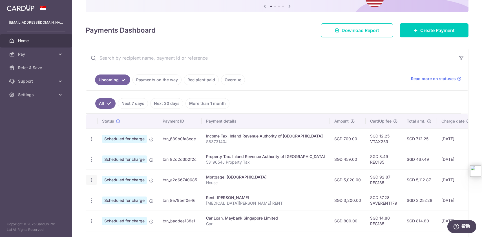
click at [91, 142] on icon "button" at bounding box center [91, 139] width 6 height 6
click at [114, 195] on span "Update payment" at bounding box center [121, 195] width 38 height 7
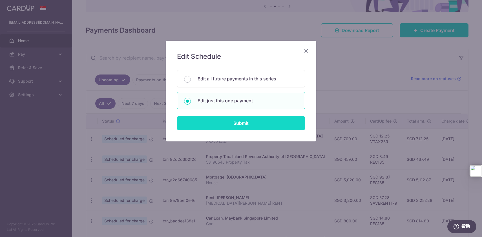
click at [227, 120] on input "Submit" at bounding box center [241, 123] width 128 height 14
radio input "true"
type input "5,020.00"
type input "[DATE]"
type input "House"
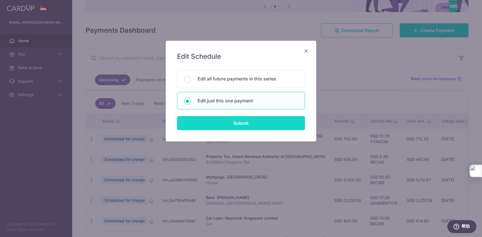
type input "REC185"
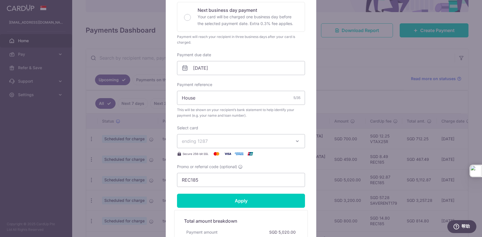
scroll to position [133, 0]
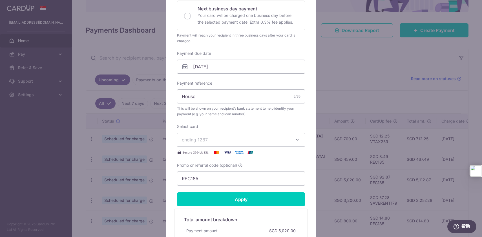
click at [231, 143] on span "ending 1287" at bounding box center [236, 140] width 108 height 7
click at [223, 182] on span "**** 3631" at bounding box center [241, 180] width 118 height 7
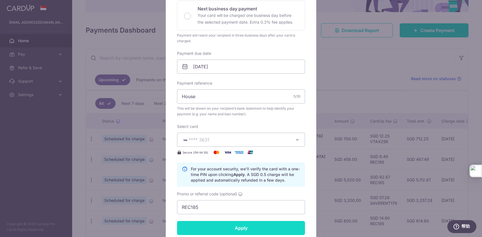
click at [244, 225] on input "Apply" at bounding box center [241, 228] width 128 height 14
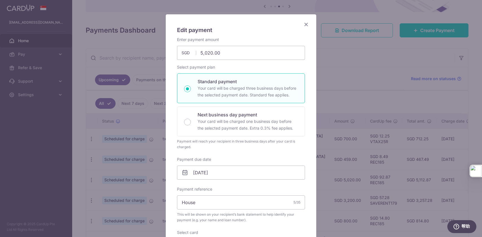
scroll to position [0, 0]
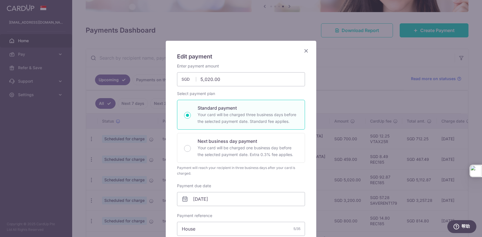
type input "Successfully Applied"
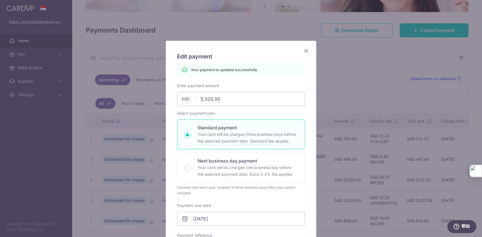
click at [307, 52] on icon "Close" at bounding box center [305, 50] width 7 height 7
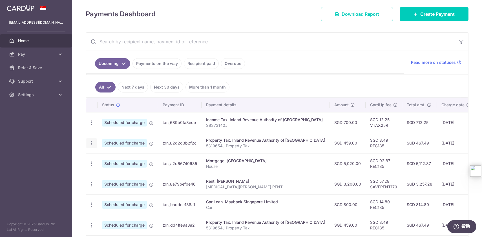
click at [91, 126] on icon "button" at bounding box center [91, 123] width 6 height 6
click at [117, 159] on span "Update payment" at bounding box center [121, 158] width 38 height 7
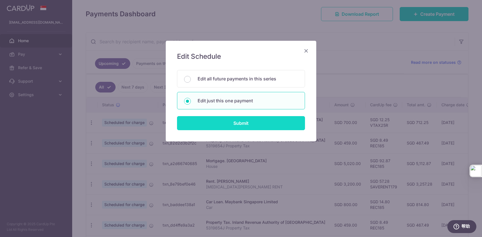
click at [261, 126] on input "Submit" at bounding box center [241, 123] width 128 height 14
radio input "true"
type input "459.00"
type input "[DATE]"
type input "5319654J"
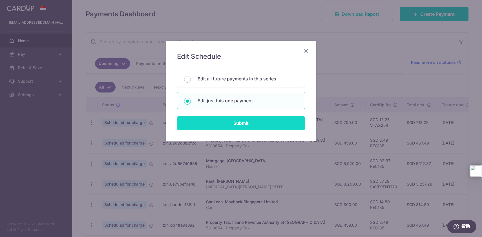
type input "REC185"
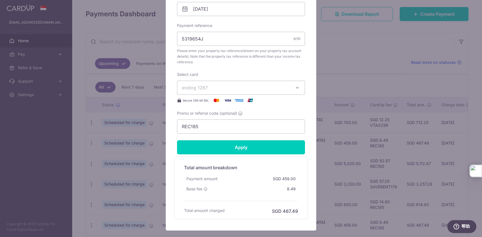
scroll to position [225, 0]
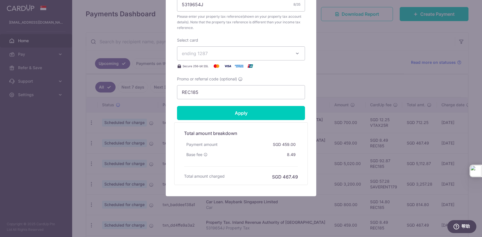
click at [236, 51] on span "ending 1287" at bounding box center [236, 53] width 108 height 7
click at [219, 93] on span "**** 3631" at bounding box center [241, 93] width 118 height 7
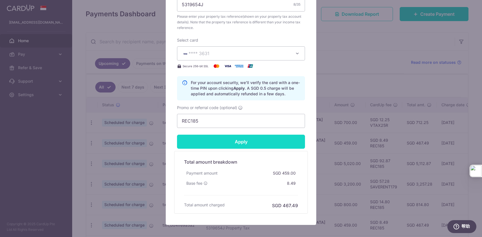
click at [248, 140] on input "Apply" at bounding box center [241, 142] width 128 height 14
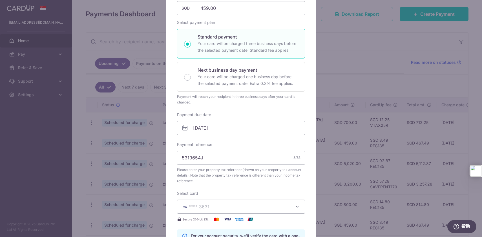
scroll to position [0, 0]
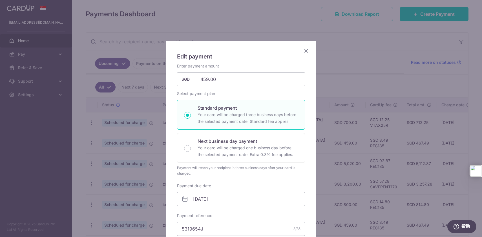
type input "Successfully Applied"
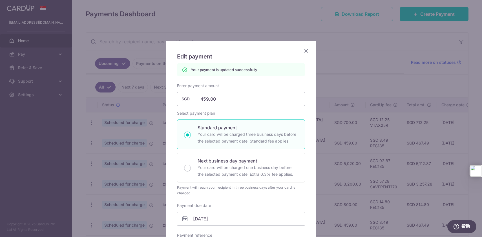
click at [306, 50] on icon "Close" at bounding box center [305, 50] width 7 height 7
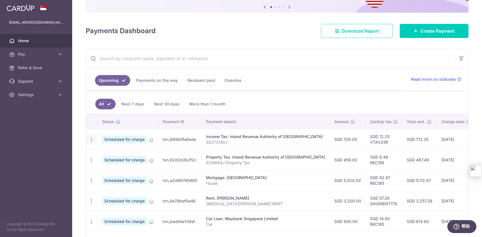
click at [88, 140] on div "Update payment Cancel payment" at bounding box center [91, 140] width 10 height 10
click at [90, 140] on icon "button" at bounding box center [91, 140] width 6 height 6
click at [120, 156] on span "Update payment" at bounding box center [121, 155] width 38 height 7
radio input "true"
type input "700.00"
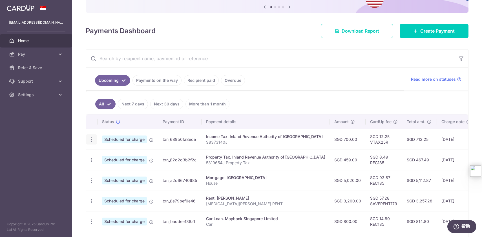
type input "[DATE]"
type input "S8373140J"
type input "VTAX25R"
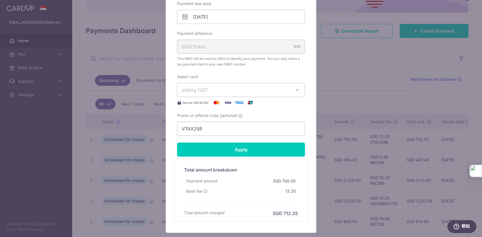
scroll to position [189, 0]
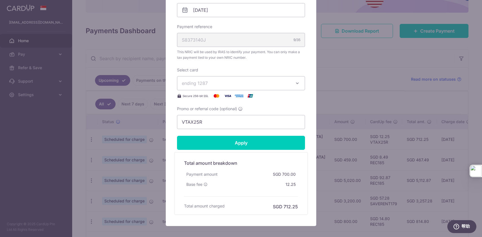
click at [261, 83] on span "ending 1287" at bounding box center [236, 83] width 108 height 7
click at [231, 122] on span "**** 3631" at bounding box center [241, 123] width 118 height 7
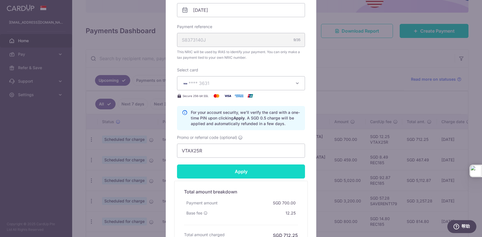
click at [249, 171] on input "Apply" at bounding box center [241, 172] width 128 height 14
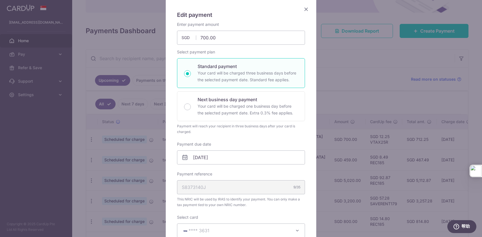
scroll to position [0, 0]
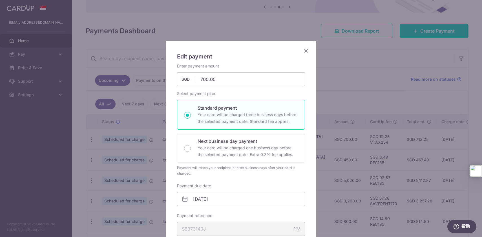
type input "Successfully Applied"
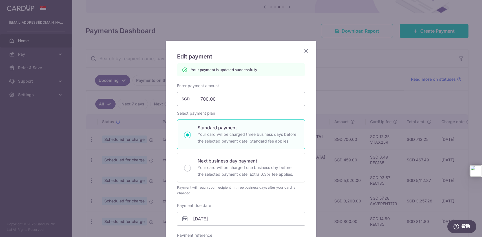
click at [305, 51] on icon "Close" at bounding box center [305, 50] width 7 height 7
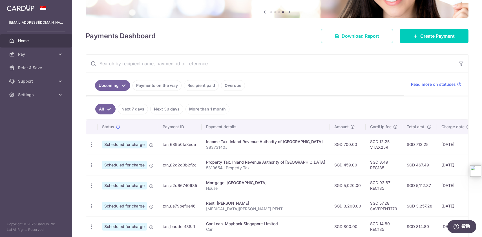
scroll to position [62, 0]
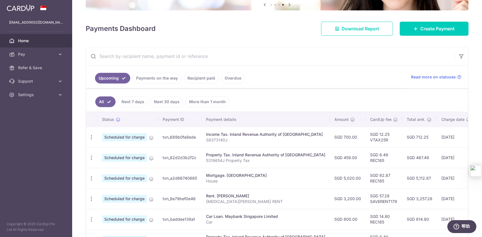
click at [356, 100] on ul "All Next 7 days Next 30 days More than 1 month" at bounding box center [273, 100] width 375 height 23
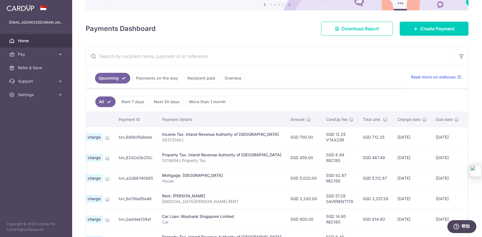
scroll to position [0, 0]
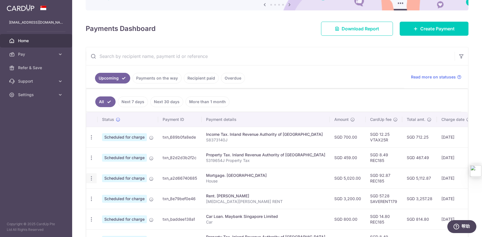
click at [93, 141] on icon "button" at bounding box center [91, 138] width 6 height 6
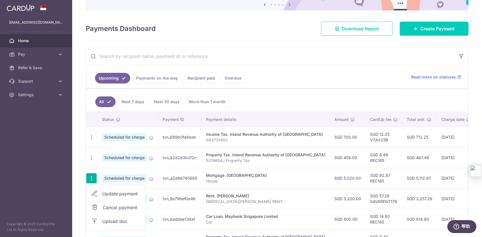
click at [113, 192] on span "Update payment" at bounding box center [121, 194] width 38 height 7
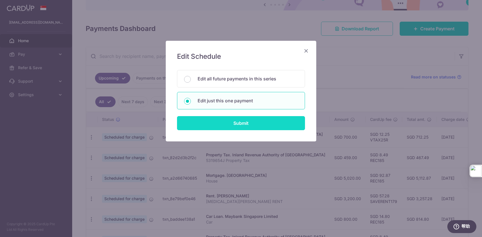
click at [242, 121] on input "Submit" at bounding box center [241, 123] width 128 height 14
radio input "true"
type input "5,020.00"
type input "[DATE]"
type input "House"
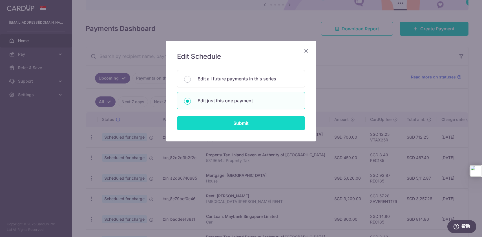
type input "REC185"
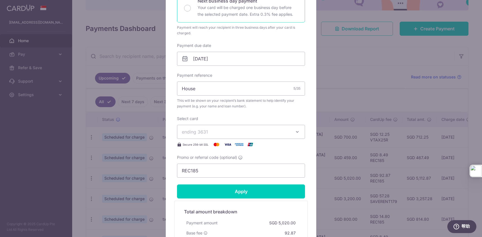
scroll to position [219, 0]
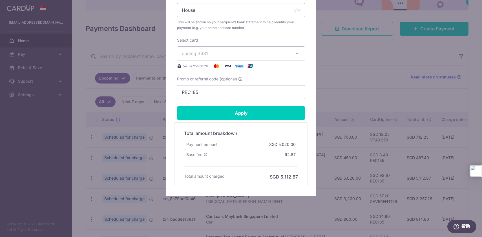
click at [240, 51] on span "ending 3631" at bounding box center [236, 53] width 108 height 7
click at [221, 81] on span "**** 1287" at bounding box center [241, 80] width 118 height 7
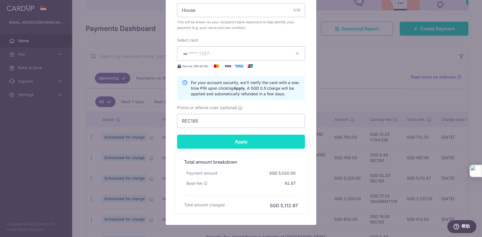
click at [235, 142] on input "Apply" at bounding box center [241, 142] width 128 height 14
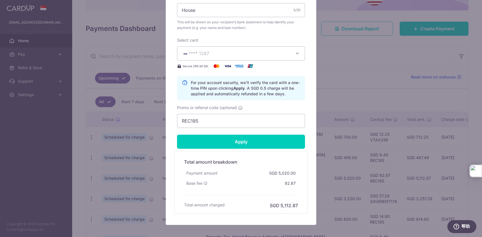
click at [345, 112] on div "Edit payment By clicking apply, you will make changes to all payments to Mayban…" at bounding box center [241, 118] width 482 height 237
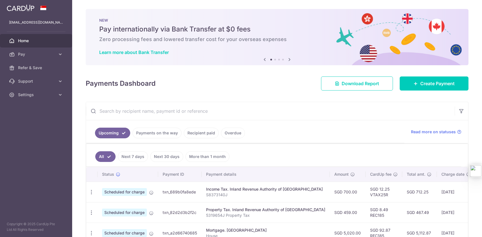
scroll to position [48, 0]
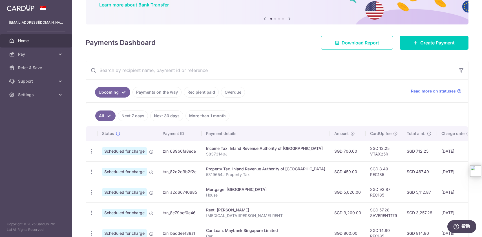
click at [291, 164] on td "Property Tax. Inland Revenue Authority of Singapore 5319654J Property Tax" at bounding box center [265, 172] width 128 height 21
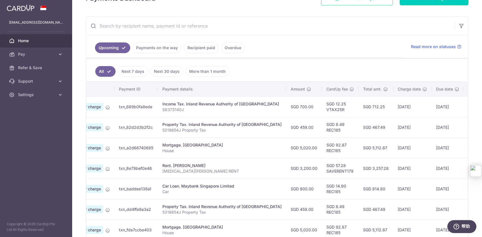
scroll to position [0, 59]
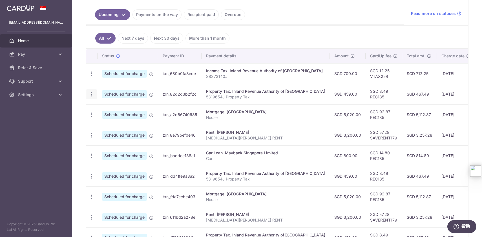
click at [89, 77] on icon "button" at bounding box center [91, 74] width 6 height 6
click at [120, 111] on span "Update payment" at bounding box center [121, 109] width 38 height 7
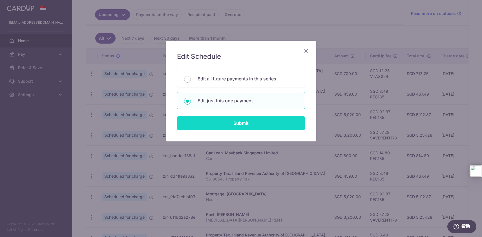
click at [241, 118] on input "Submit" at bounding box center [241, 123] width 128 height 14
radio input "true"
type input "459.00"
type input "[DATE]"
type input "5319654J"
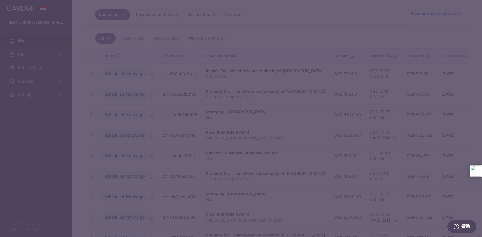
type input "REC185"
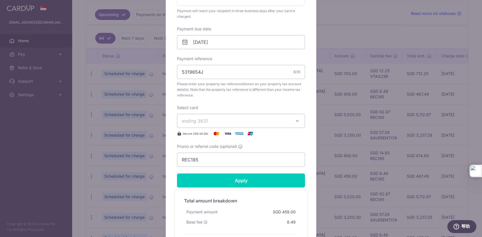
scroll to position [159, 0]
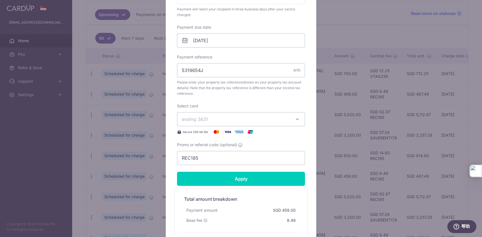
click at [241, 121] on span "ending 3631" at bounding box center [236, 119] width 108 height 7
click at [225, 148] on span "**** 1287" at bounding box center [241, 145] width 118 height 7
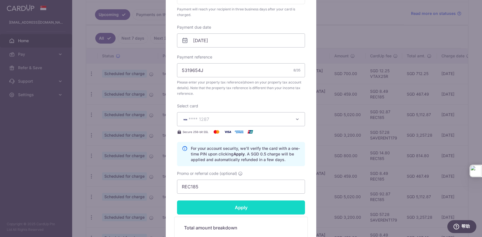
click at [240, 207] on input "Apply" at bounding box center [241, 208] width 128 height 14
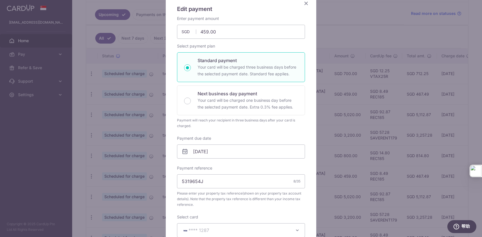
scroll to position [0, 0]
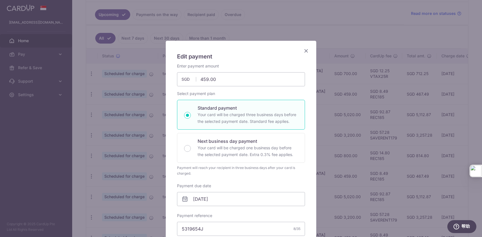
type input "Successfully Applied"
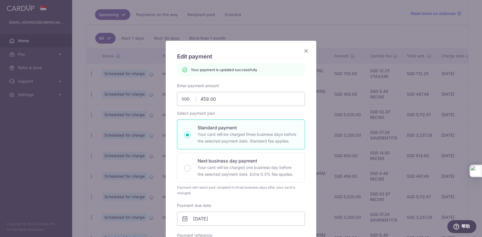
click at [307, 52] on icon "Close" at bounding box center [305, 50] width 7 height 7
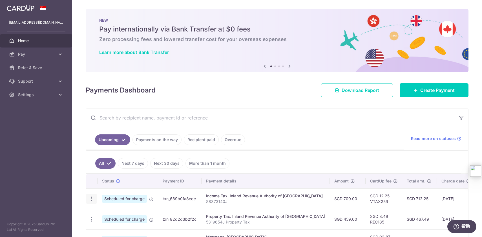
click at [92, 200] on icon "button" at bounding box center [91, 199] width 6 height 6
click at [106, 218] on span "Update payment" at bounding box center [121, 214] width 38 height 7
radio input "true"
type input "700.00"
type input "[DATE]"
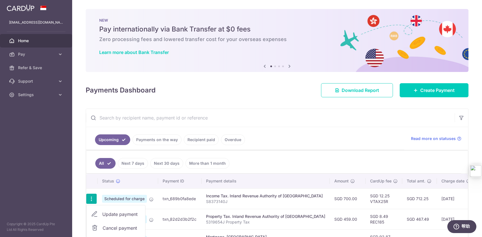
type input "S8373140J"
type input "VTAX25R"
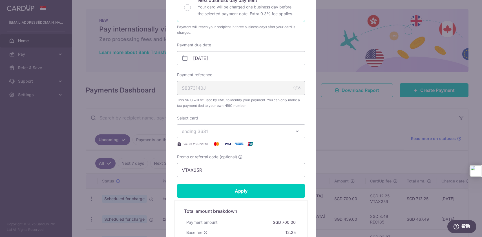
scroll to position [198, 0]
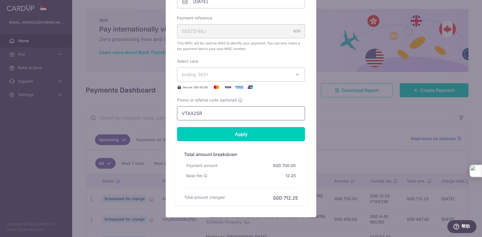
click at [237, 117] on input "VTAX25R" at bounding box center [241, 113] width 128 height 14
click at [254, 76] on span "ending 3631" at bounding box center [236, 74] width 108 height 7
click at [232, 103] on span "**** 1287" at bounding box center [241, 101] width 118 height 7
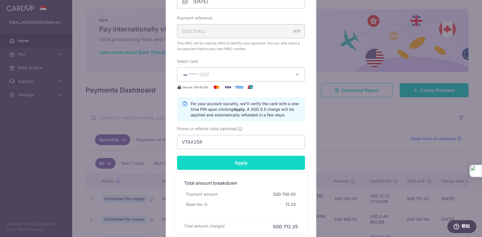
click at [242, 164] on input "Apply" at bounding box center [241, 163] width 128 height 14
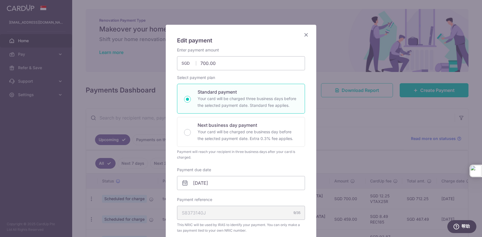
scroll to position [0, 0]
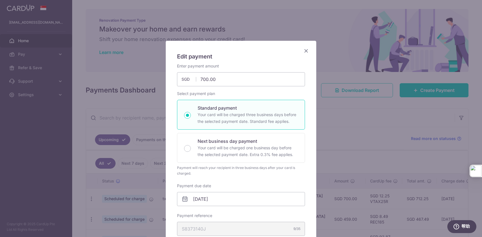
type input "Successfully Applied"
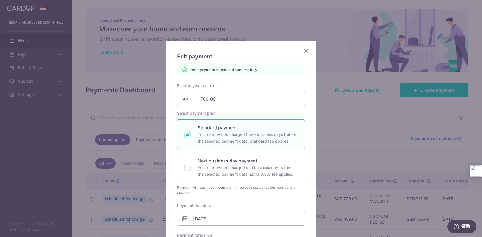
click at [305, 50] on icon "Close" at bounding box center [305, 50] width 7 height 7
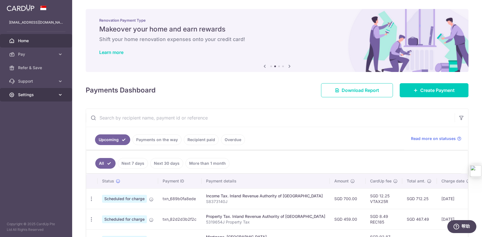
click at [42, 94] on span "Settings" at bounding box center [36, 95] width 37 height 6
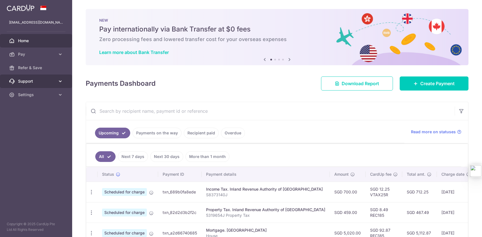
click at [49, 87] on link "Support" at bounding box center [36, 82] width 72 height 14
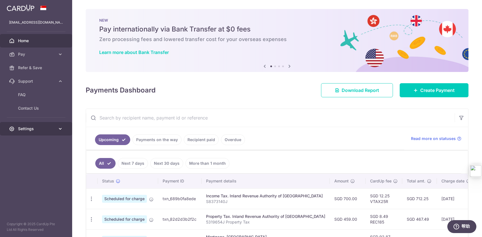
click at [37, 128] on span "Settings" at bounding box center [36, 129] width 37 height 6
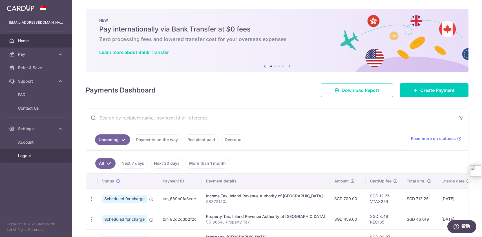
click at [36, 159] on link "Logout" at bounding box center [36, 156] width 72 height 14
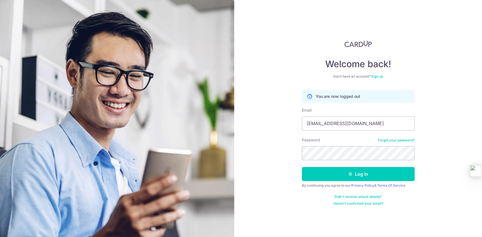
click at [346, 114] on div "Email lj5201@gmail.com" at bounding box center [358, 119] width 113 height 23
click at [345, 124] on input "lj5201@gmail.com" at bounding box center [358, 124] width 113 height 14
type input "[EMAIL_ADDRESS][DOMAIN_NAME]"
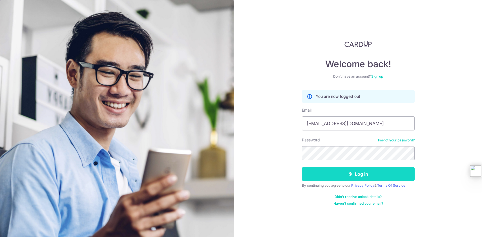
click at [357, 170] on button "Log in" at bounding box center [358, 174] width 113 height 14
